Goal: Task Accomplishment & Management: Manage account settings

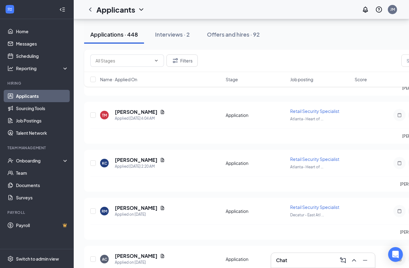
scroll to position [455, 0]
click at [356, 260] on icon "ChevronUp" at bounding box center [353, 259] width 7 height 7
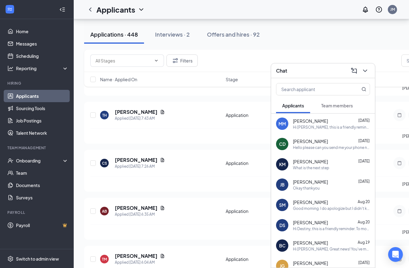
click at [361, 44] on div "Applications · 448 Interviews · 2 Offers and hires · 92" at bounding box center [292, 34] width 416 height 31
click at [365, 71] on icon "ChevronDown" at bounding box center [365, 70] width 4 height 2
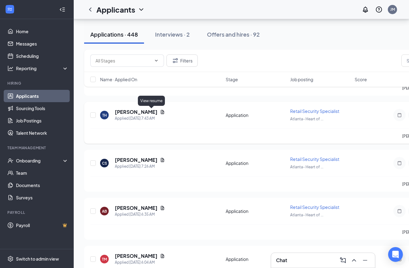
click at [160, 112] on icon "Document" at bounding box center [162, 111] width 5 height 5
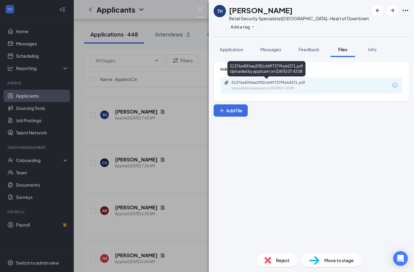
click at [284, 83] on div "51376a40f6ea2f82c44ff7379fa4d371.pdf" at bounding box center [274, 82] width 86 height 5
click at [284, 84] on div "51376a40f6ea2f82c44ff7379fa4d371.pdf" at bounding box center [274, 82] width 86 height 5
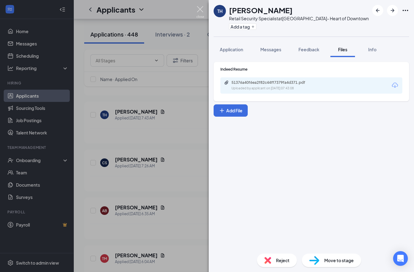
click at [201, 11] on img at bounding box center [200, 12] width 8 height 12
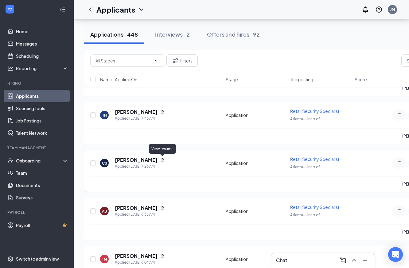
click at [162, 160] on icon "Document" at bounding box center [162, 160] width 3 height 4
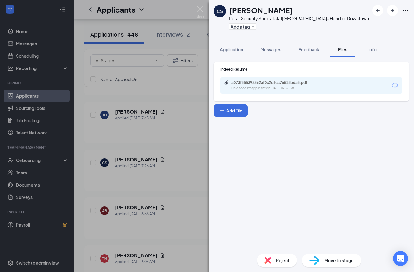
click at [327, 88] on div "a073f555393362af0c2e8cc76515bda5.pdf Uploaded by applicant on [DATE] 07:26:38" at bounding box center [311, 85] width 182 height 16
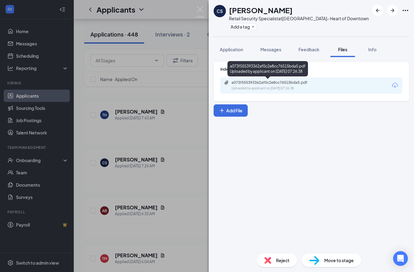
click at [321, 85] on div "a073f555393362af0c2e8cc76515bda5.pdf" at bounding box center [274, 82] width 100 height 5
click at [325, 257] on span "Move to stage" at bounding box center [338, 260] width 29 height 7
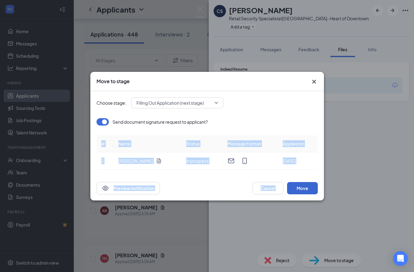
drag, startPoint x: 316, startPoint y: 175, endPoint x: 313, endPoint y: 182, distance: 7.7
click at [313, 182] on div "Move to stage Choose stage: Filling Out Application (next stage) Send document …" at bounding box center [206, 136] width 233 height 129
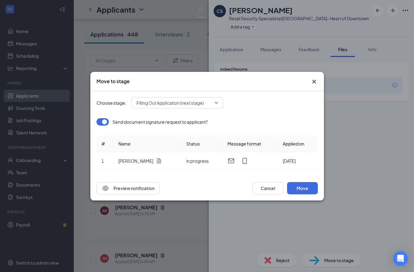
click at [287, 95] on div "Choose stage: Filling Out Application (next stage) Send document signature requ…" at bounding box center [206, 133] width 221 height 85
click at [303, 185] on button "Move" at bounding box center [302, 188] width 31 height 12
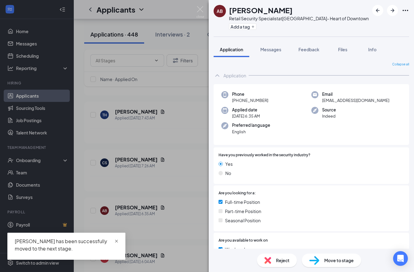
drag, startPoint x: 117, startPoint y: 243, endPoint x: 117, endPoint y: 238, distance: 4.9
click at [117, 243] on span "close" at bounding box center [116, 241] width 4 height 4
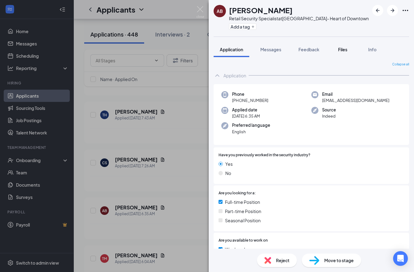
click at [340, 49] on span "Files" at bounding box center [342, 50] width 9 height 6
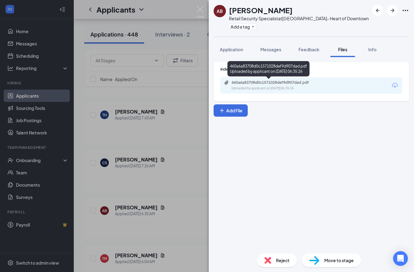
click at [315, 86] on div "Uploaded by applicant on [DATE] 06:35:26" at bounding box center [277, 88] width 92 height 5
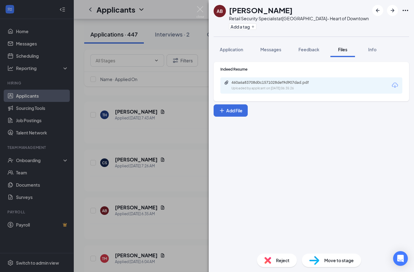
click at [326, 87] on div "460a6a83708d0c1571028def9d907dad.pdf Uploaded by applicant on [DATE] 06:35:26" at bounding box center [311, 85] width 182 height 16
click at [203, 8] on img at bounding box center [200, 12] width 8 height 12
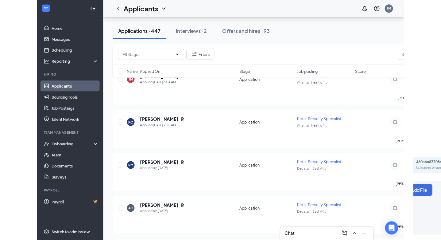
scroll to position [649, 0]
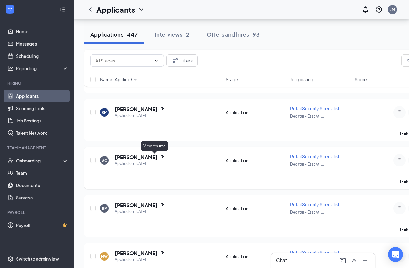
click at [161, 157] on icon "Document" at bounding box center [162, 157] width 3 height 4
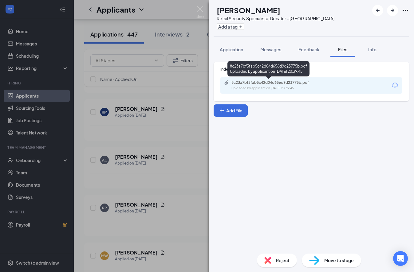
click at [280, 84] on div "8c23a7bf3fab5c42d04d656d9d23775b.pdf" at bounding box center [274, 82] width 86 height 5
click at [198, 5] on div "AC [PERSON_NAME] Retail Security Specialist at [GEOGRAPHIC_DATA] - [GEOGRAPHIC_…" at bounding box center [207, 136] width 414 height 272
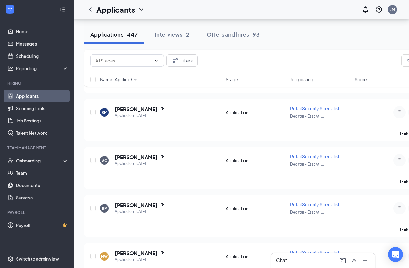
click at [200, 10] on div "Applicants JM" at bounding box center [241, 9] width 335 height 19
click at [161, 204] on icon "Document" at bounding box center [162, 205] width 3 height 4
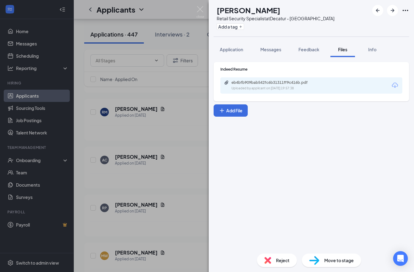
click at [324, 84] on div "eb4bfb909bab542fc6b31311ff9c416b.pdf Uploaded by applicant on [DATE] 19:57:38" at bounding box center [311, 85] width 182 height 16
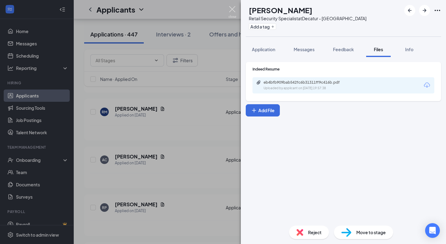
click at [233, 10] on img at bounding box center [233, 12] width 8 height 12
